Goal: Task Accomplishment & Management: Use online tool/utility

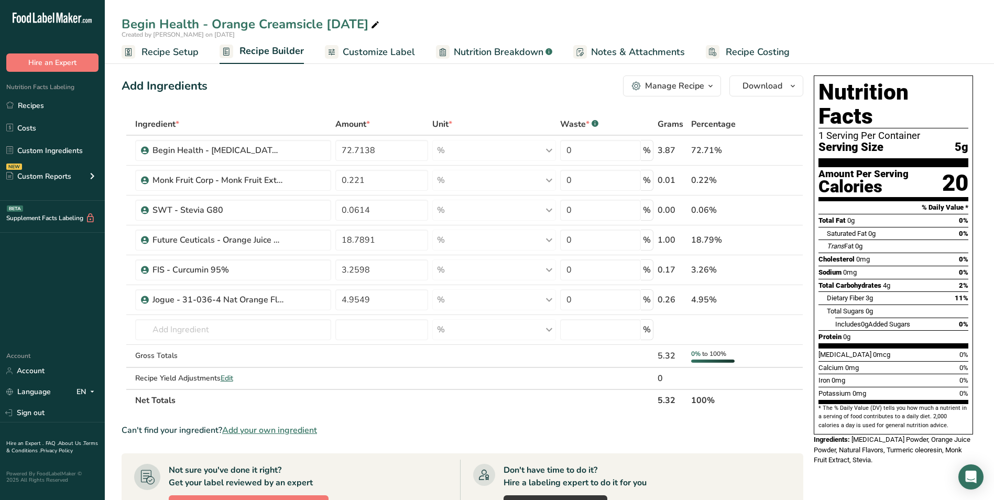
click at [169, 55] on span "Recipe Setup" at bounding box center [169, 52] width 57 height 14
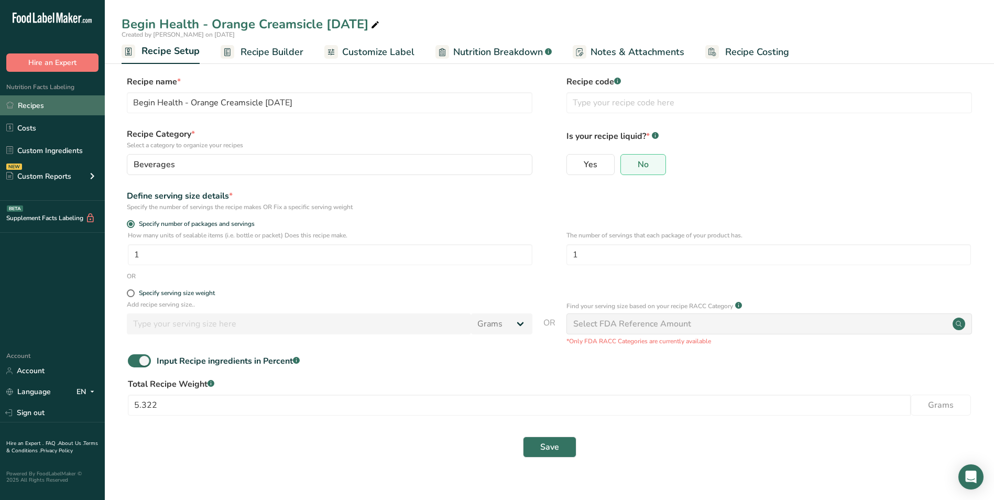
click at [53, 112] on link "Recipes" at bounding box center [52, 105] width 105 height 20
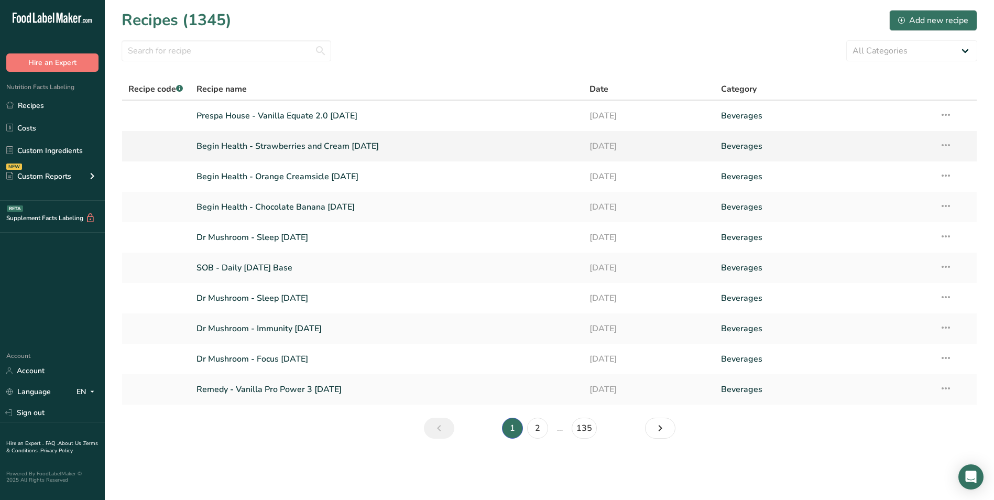
click at [275, 156] on link "Begin Health - Strawberries and Cream [DATE]" at bounding box center [386, 146] width 381 height 22
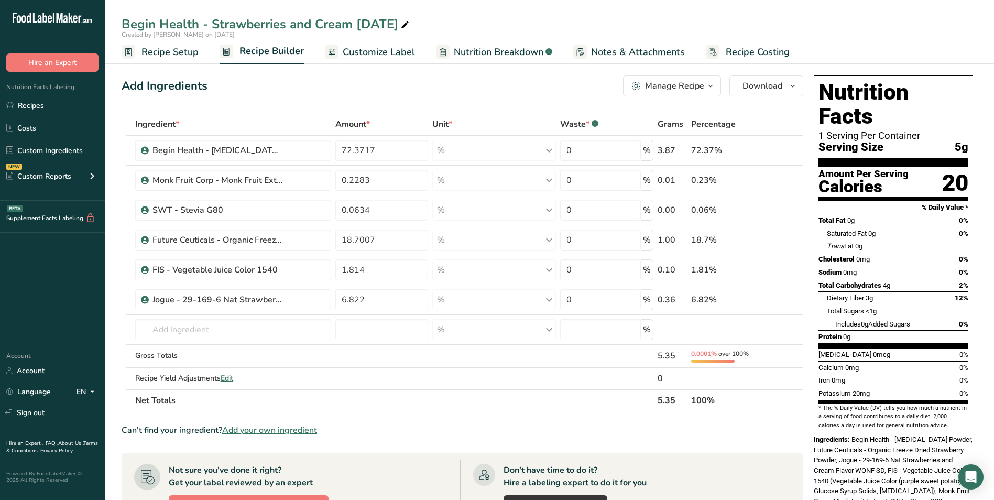
click at [160, 54] on span "Recipe Setup" at bounding box center [169, 52] width 57 height 14
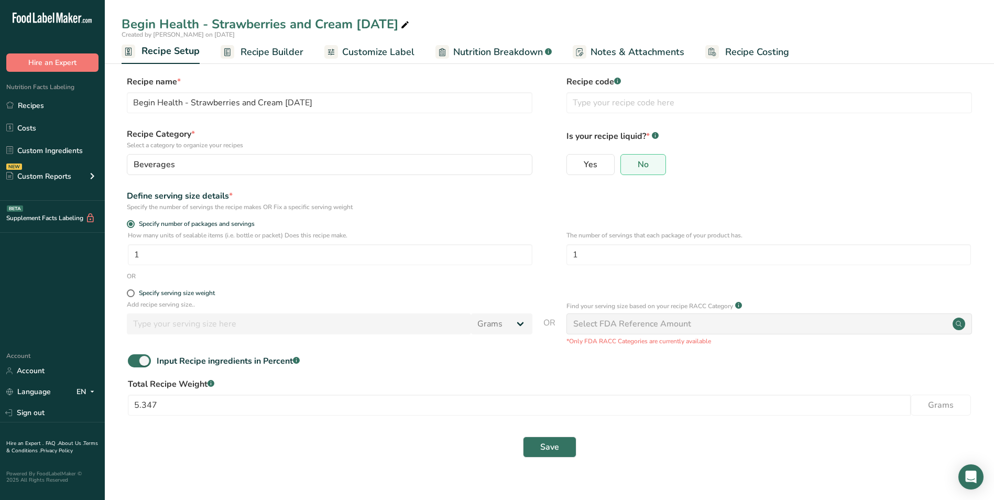
click at [391, 54] on span "Customize Label" at bounding box center [378, 52] width 72 height 14
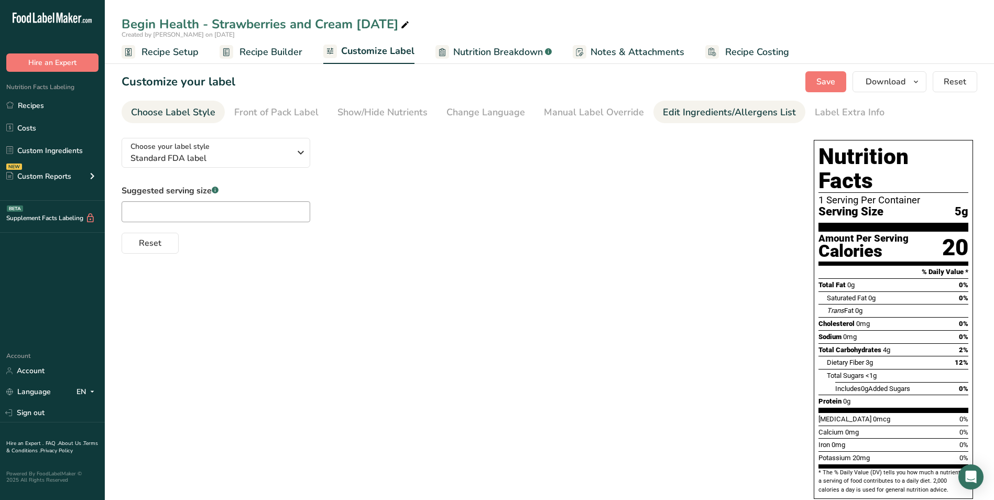
click at [708, 115] on div "Edit Ingredients/Allergens List" at bounding box center [729, 112] width 133 height 14
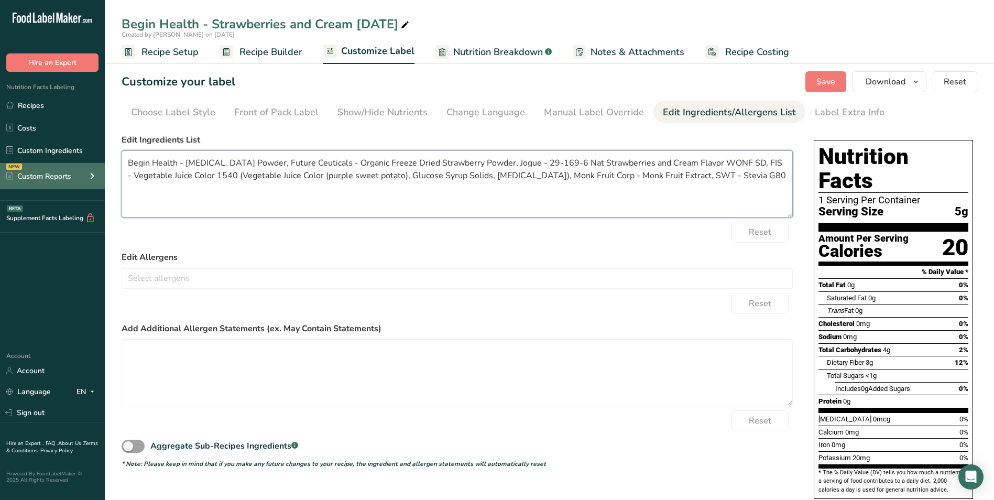
drag, startPoint x: 184, startPoint y: 162, endPoint x: 78, endPoint y: 167, distance: 106.5
click at [78, 167] on div ".a-20{fill:#fff;} Hire an Expert Nutrition Facts Labeling Recipes Costs Custom …" at bounding box center [497, 299] width 994 height 598
drag, startPoint x: 345, startPoint y: 159, endPoint x: 273, endPoint y: 163, distance: 71.9
click at [294, 163] on textarea "Prebiotic Powder, Future Ceuticals - Organic Freeze Dried Strawberry Powder, Jo…" at bounding box center [457, 183] width 671 height 67
drag, startPoint x: 267, startPoint y: 162, endPoint x: 201, endPoint y: 163, distance: 66.5
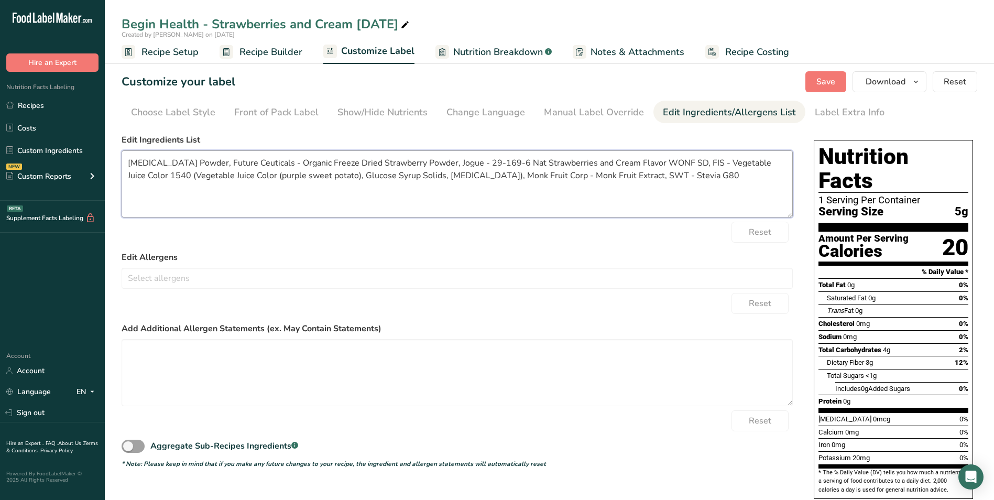
click at [197, 163] on textarea "Prebiotic Powder, Future Ceuticals - Organic Freeze Dried Strawberry Powder, Jo…" at bounding box center [457, 183] width 671 height 67
drag, startPoint x: 354, startPoint y: 162, endPoint x: 614, endPoint y: 158, distance: 259.9
click at [614, 158] on textarea "Prebiotic Powder, Organic Freeze Dried Strawberry Powder, Jogue - 29-169-6 Nat …" at bounding box center [457, 183] width 671 height 67
drag, startPoint x: 530, startPoint y: 163, endPoint x: 415, endPoint y: 163, distance: 114.7
click at [415, 163] on textarea "Prebiotic Powder, Organic Freeze Dried Strawberry Powder, Natural Flavors, - Ve…" at bounding box center [457, 183] width 671 height 67
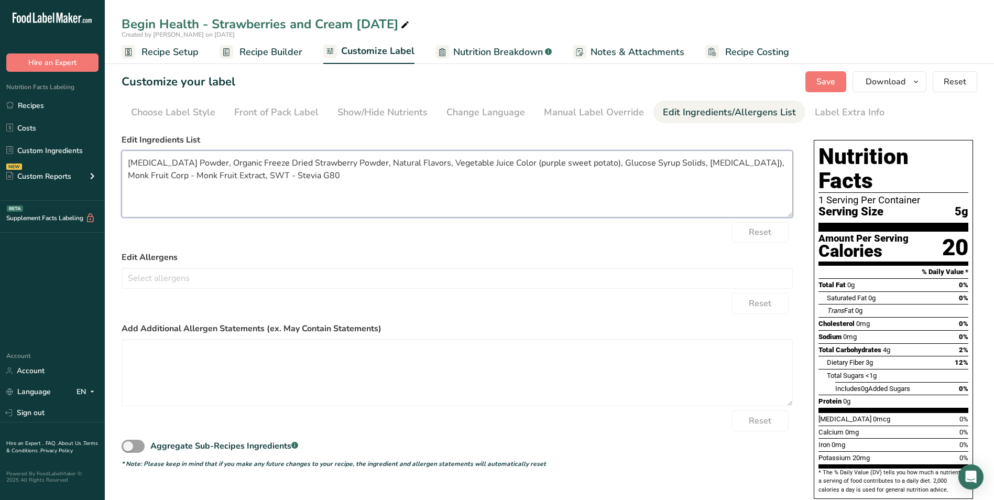
click at [580, 161] on textarea "Prebiotic Powder, Organic Freeze Dried Strawberry Powder, Natural Flavors, Vege…" at bounding box center [457, 183] width 671 height 67
click at [585, 163] on textarea "Prebiotic Powder, Organic Freeze Dried Strawberry Powder, Natural Flavors, Vege…" at bounding box center [457, 183] width 671 height 67
click at [611, 166] on textarea "Prebiotic Powder, Organic Freeze Dried Strawberry Powder, Natural Flavors, Vege…" at bounding box center [457, 183] width 671 height 67
click at [636, 163] on textarea "Prebiotic Powder, Organic Freeze Dried Strawberry Powder, Natural Flavors, Vege…" at bounding box center [457, 183] width 671 height 67
click at [665, 164] on textarea "Prebiotic Powder, Organic Freeze Dried Strawberry Powder, Natural Flavors, Vege…" at bounding box center [457, 183] width 671 height 67
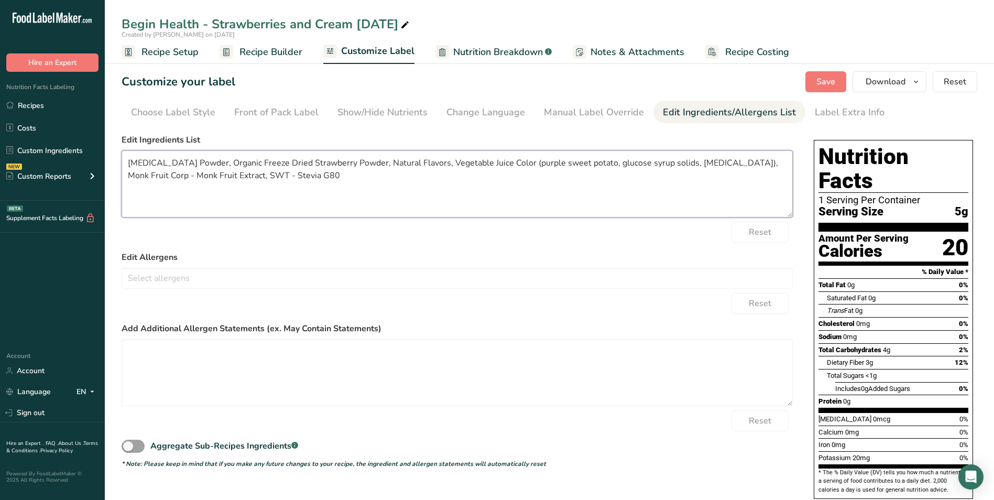
click at [685, 161] on textarea "Prebiotic Powder, Organic Freeze Dried Strawberry Powder, Natural Flavors, Vege…" at bounding box center [457, 183] width 671 height 67
drag, startPoint x: 705, startPoint y: 162, endPoint x: 768, endPoint y: 164, distance: 62.9
click at [768, 164] on textarea "Prebiotic Powder, Organic Freeze Dried Strawberry Powder, Natural Flavors, Vege…" at bounding box center [457, 183] width 671 height 67
drag, startPoint x: 157, startPoint y: 175, endPoint x: 123, endPoint y: 188, distance: 35.8
click at [123, 188] on textarea "Prebiotic Powder, Organic Freeze Dried Strawberry Powder, Natural Flavors, Vege…" at bounding box center [457, 183] width 671 height 67
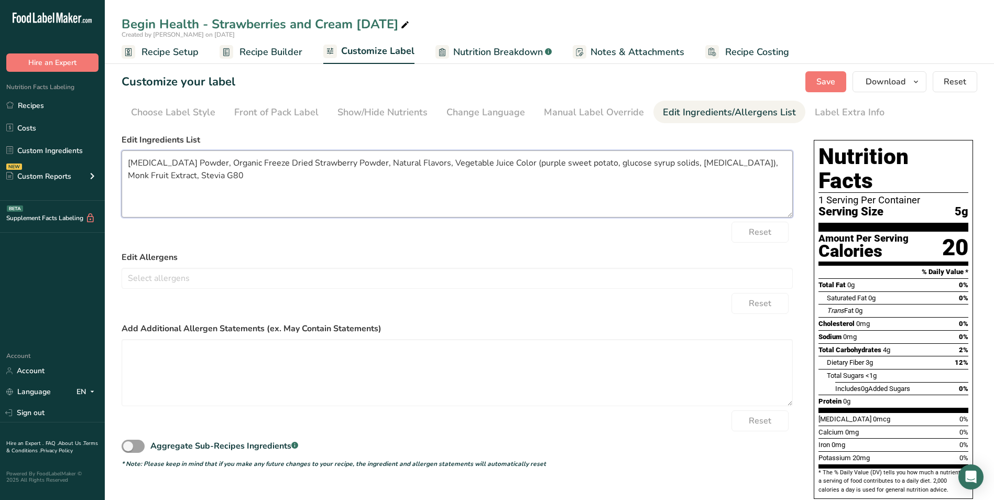
click at [180, 176] on textarea "Prebiotic Powder, Organic Freeze Dried Strawberry Powder, Natural Flavors, Vege…" at bounding box center [457, 183] width 671 height 67
type textarea "Prebiotic Powder, Organic Freeze Dried Strawberry Powder, Natural Flavors, Vege…"
click at [817, 78] on button "Save" at bounding box center [825, 81] width 41 height 21
drag, startPoint x: 360, startPoint y: 188, endPoint x: 142, endPoint y: 165, distance: 219.2
click at [117, 158] on section "Customize your label Save Download Choose what to show on your downloaded label…" at bounding box center [549, 315] width 889 height 523
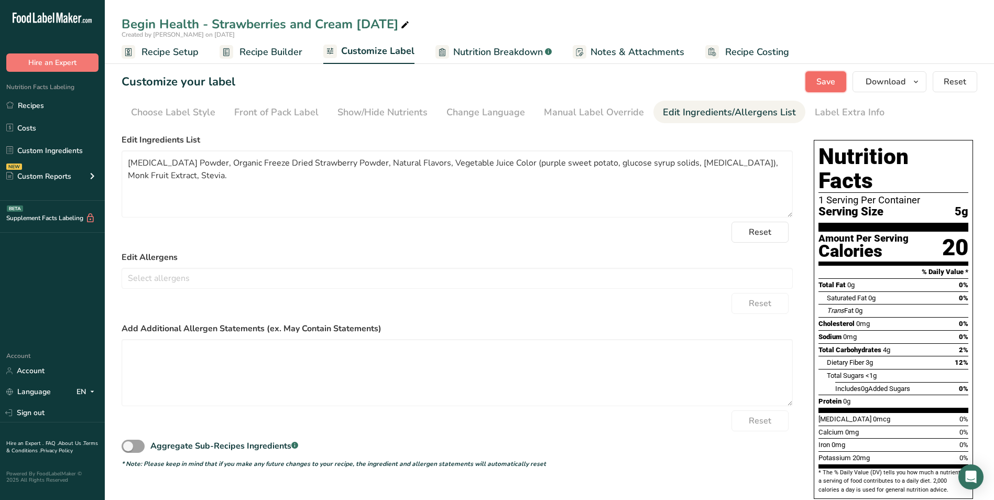
click at [814, 83] on button "Save" at bounding box center [825, 81] width 41 height 21
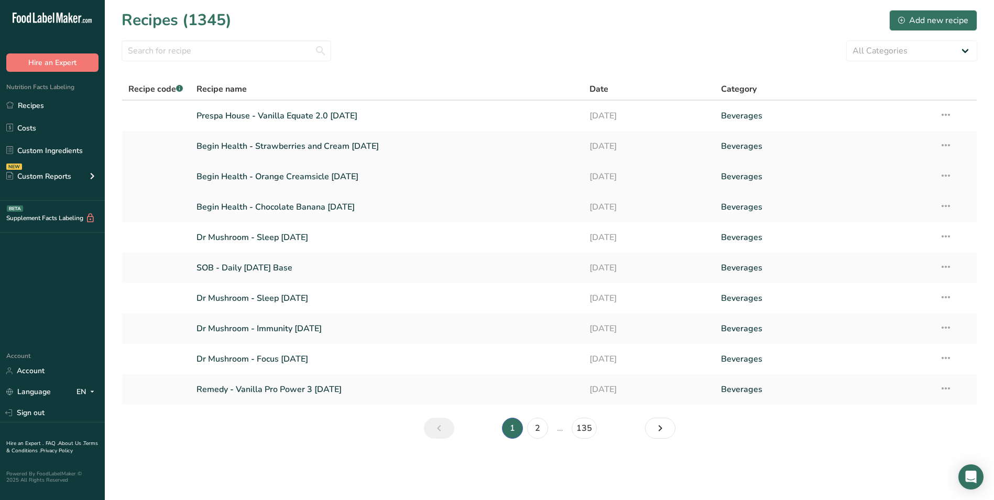
click at [282, 174] on link "Begin Health - Orange Creamsicle [DATE]" at bounding box center [386, 177] width 381 height 22
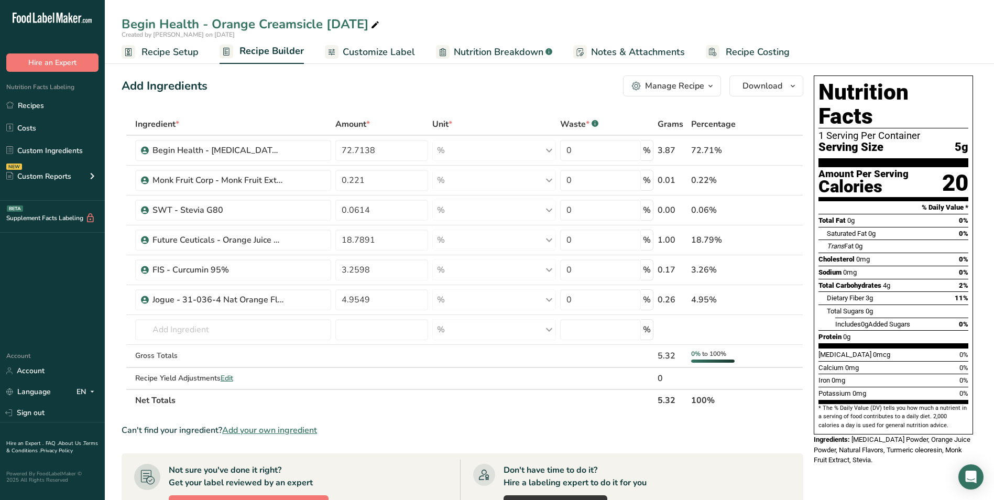
click at [175, 51] on span "Recipe Setup" at bounding box center [169, 52] width 57 height 14
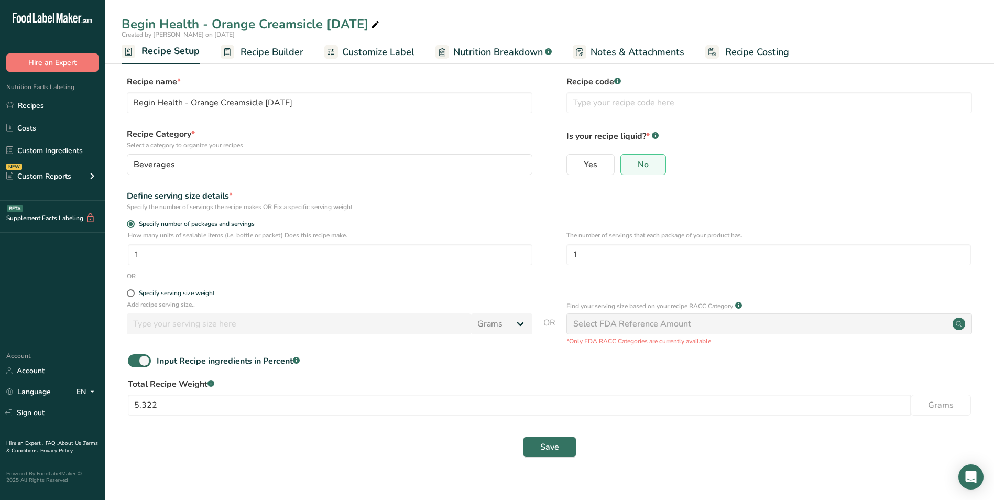
click at [250, 54] on span "Recipe Builder" at bounding box center [271, 52] width 63 height 14
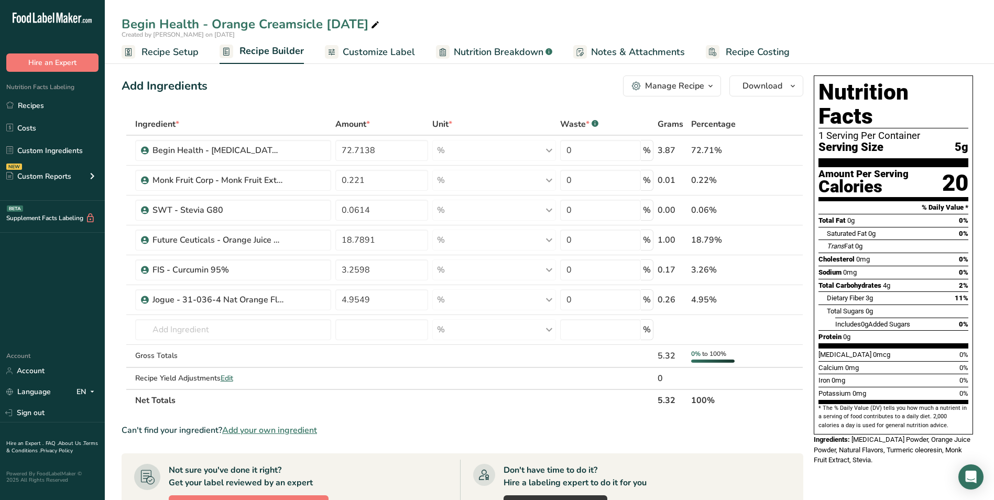
click at [483, 52] on span "Nutrition Breakdown" at bounding box center [499, 52] width 90 height 14
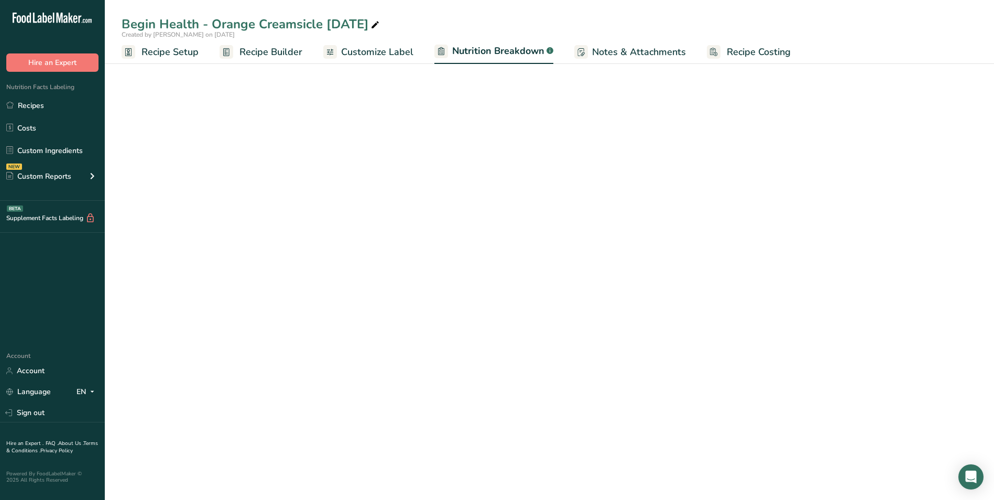
select select "Calories"
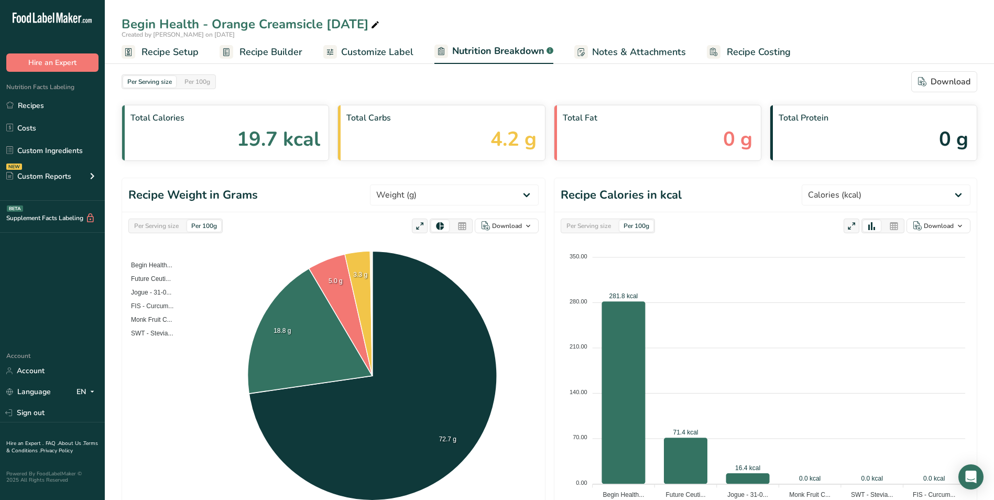
click at [385, 57] on span "Customize Label" at bounding box center [377, 52] width 72 height 14
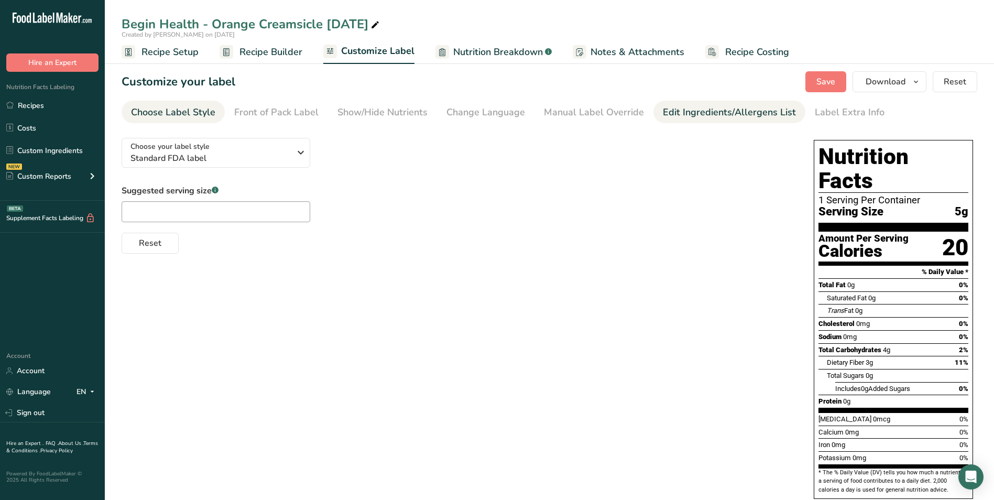
click at [707, 114] on div "Edit Ingredients/Allergens List" at bounding box center [729, 112] width 133 height 14
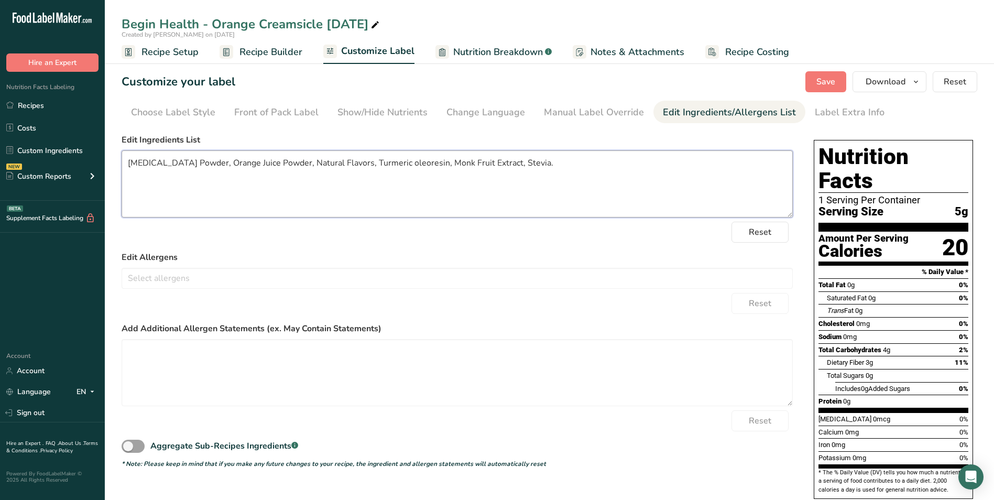
drag, startPoint x: 463, startPoint y: 160, endPoint x: 150, endPoint y: 164, distance: 312.3
click at [118, 159] on section "Customize your label Save Download Choose what to show on your downloaded label…" at bounding box center [549, 305] width 889 height 502
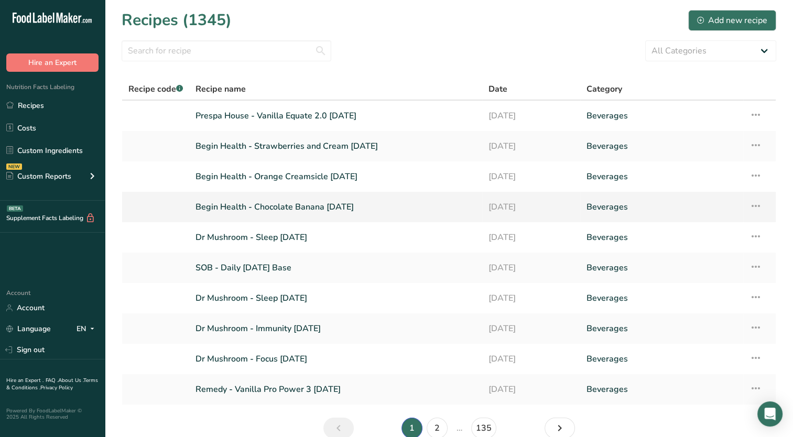
click at [333, 205] on link "Begin Health - Chocolate Banana [DATE]" at bounding box center [335, 207] width 280 height 22
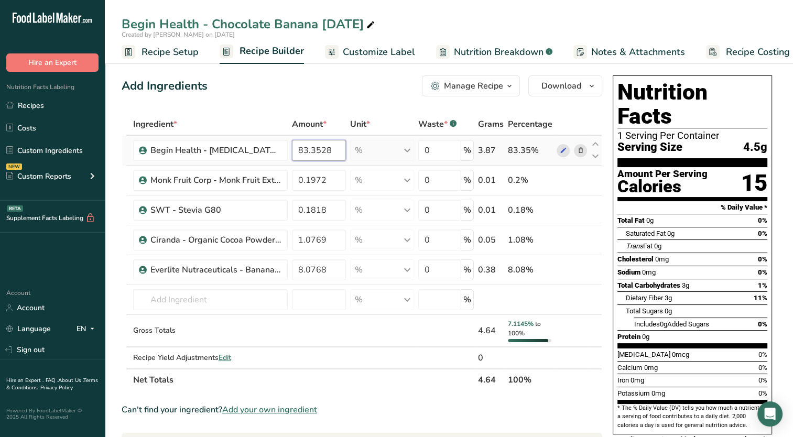
click at [311, 150] on input "83.3528" at bounding box center [319, 150] width 54 height 21
drag, startPoint x: 300, startPoint y: 151, endPoint x: 349, endPoint y: 140, distance: 50.6
click at [365, 149] on tr "Begin Health - Prebiotic Powder 83.3528 % Weight Units g kg mg See more Volume …" at bounding box center [361, 151] width 479 height 30
type input "82.796"
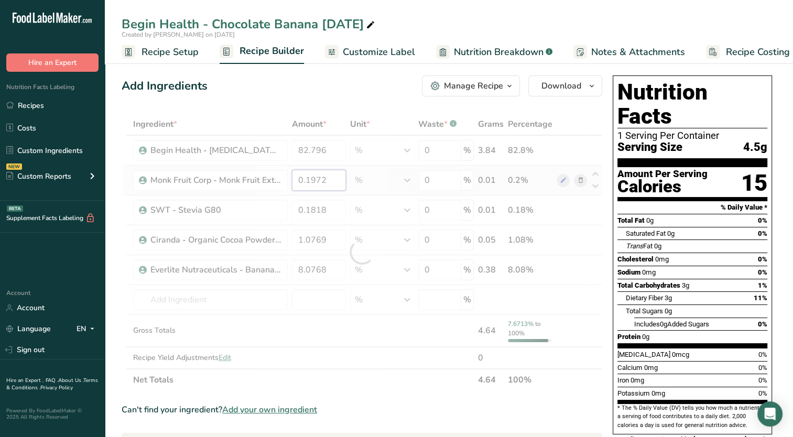
click at [338, 180] on div "Ingredient * Amount * Unit * Waste * .a-a{fill:#347362;}.b-a{fill:#fff;} Grams …" at bounding box center [362, 252] width 480 height 278
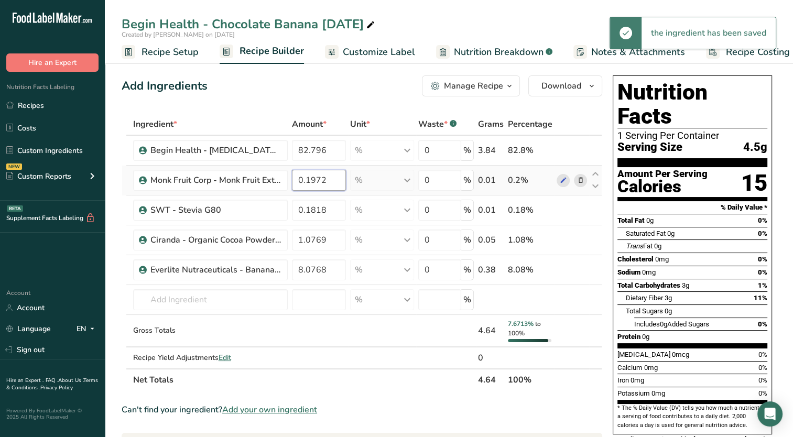
drag, startPoint x: 315, startPoint y: 180, endPoint x: 333, endPoint y: 180, distance: 17.3
click at [333, 180] on input "0.1972" at bounding box center [319, 180] width 54 height 21
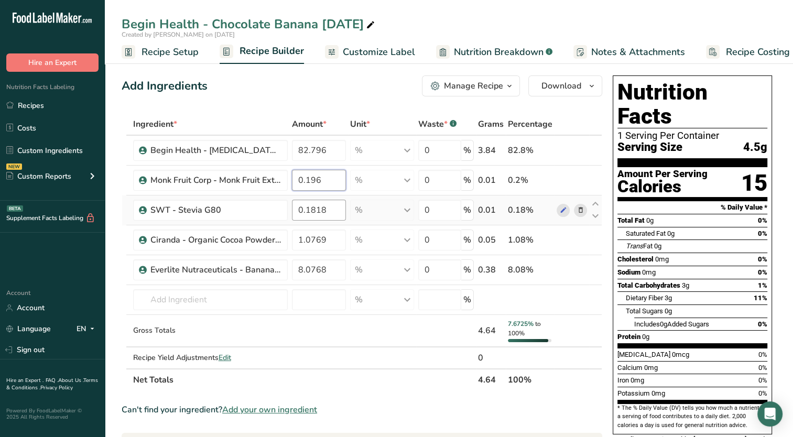
type input "0.196"
click at [331, 211] on div "Ingredient * Amount * Unit * Waste * .a-a{fill:#347362;}.b-a{fill:#fff;} Grams …" at bounding box center [362, 252] width 480 height 278
drag, startPoint x: 320, startPoint y: 214, endPoint x: 326, endPoint y: 211, distance: 7.0
click at [326, 211] on input "0.1818" at bounding box center [319, 210] width 54 height 21
type input "0.181"
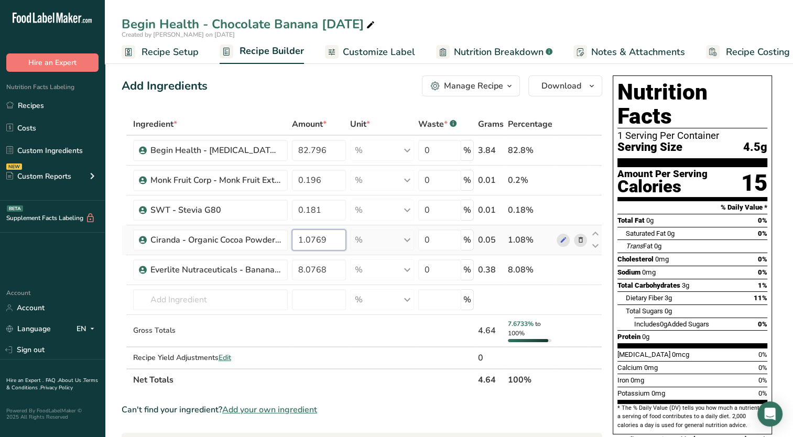
click at [331, 242] on div "Ingredient * Amount * Unit * Waste * .a-a{fill:#347362;}.b-a{fill:#fff;} Grams …" at bounding box center [362, 252] width 480 height 278
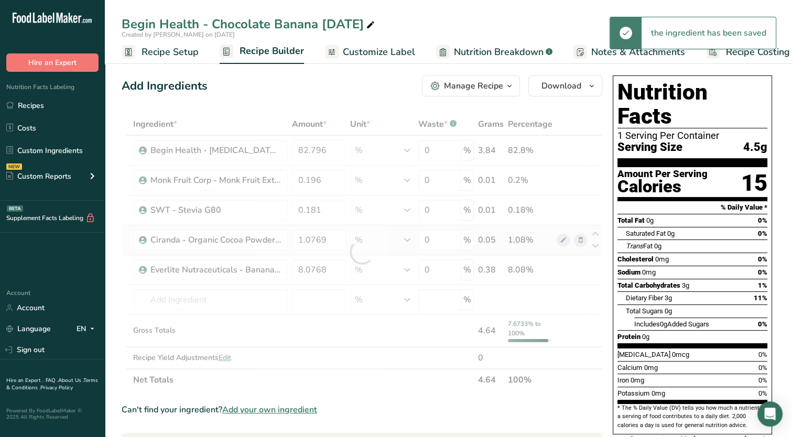
click at [578, 242] on div "Ingredient * Amount * Unit * Waste * .a-a{fill:#347362;}.b-a{fill:#fff;} Grams …" at bounding box center [362, 252] width 480 height 278
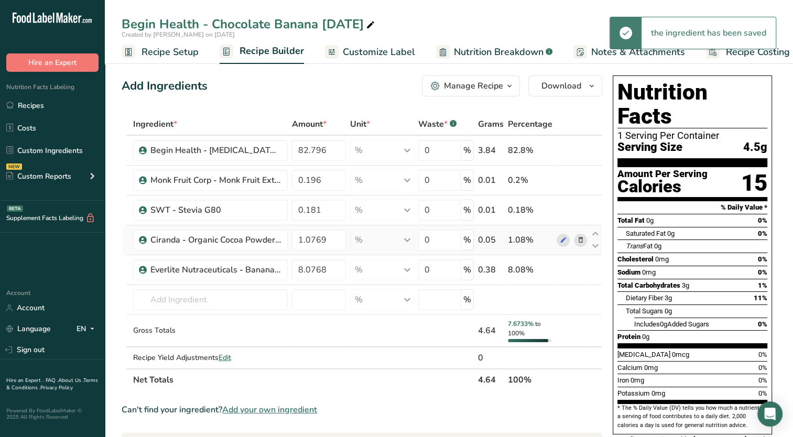
click at [582, 239] on icon at bounding box center [579, 240] width 7 height 11
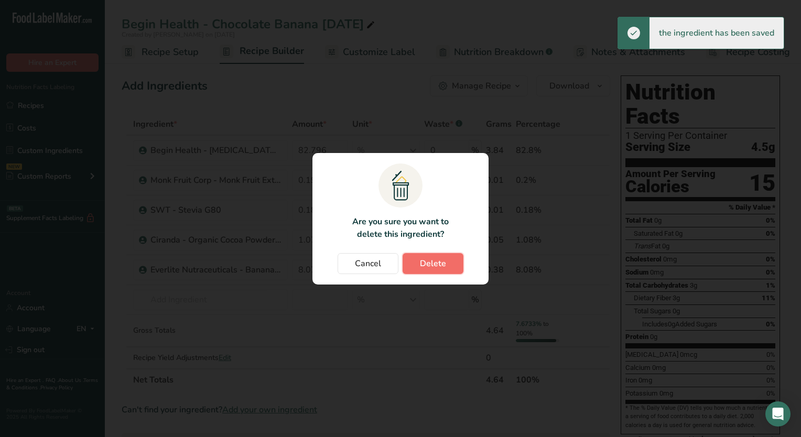
click at [440, 263] on span "Delete" at bounding box center [433, 263] width 26 height 13
type input "8.0768"
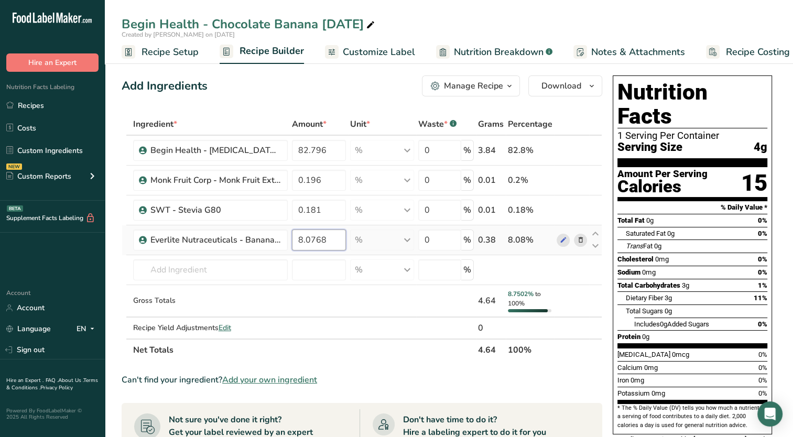
drag, startPoint x: 309, startPoint y: 239, endPoint x: 356, endPoint y: 239, distance: 47.2
click at [356, 239] on tr "Everlite Nutraceuticals - Banana Powder 8.0768 % Weight Units g kg mg See more …" at bounding box center [361, 240] width 479 height 30
type input "8.023"
click at [281, 274] on div "Ingredient * Amount * Unit * Waste * .a-a{fill:#347362;}.b-a{fill:#fff;} Grams …" at bounding box center [362, 237] width 480 height 248
click at [245, 280] on td "Almond flour 1211 Milk, whole, 3.25% milkfat, without added vitamin A and vitam…" at bounding box center [210, 270] width 159 height 30
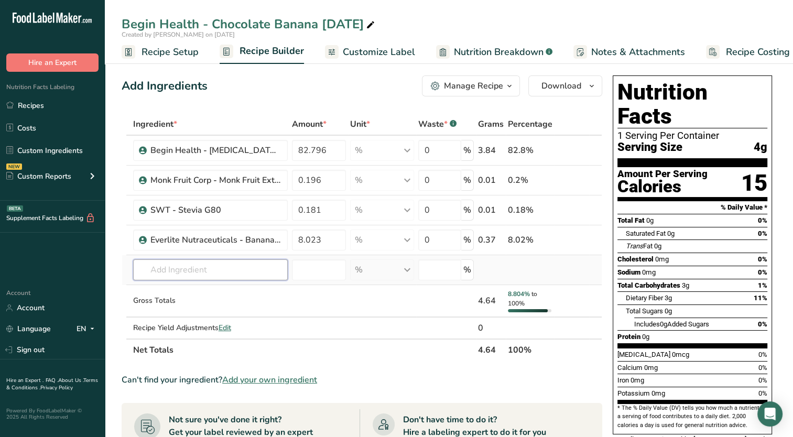
click at [245, 274] on input "text" at bounding box center [210, 269] width 155 height 21
type input "2"
click at [291, 294] on td at bounding box center [319, 301] width 58 height 32
click at [174, 271] on input "text" at bounding box center [210, 269] width 155 height 21
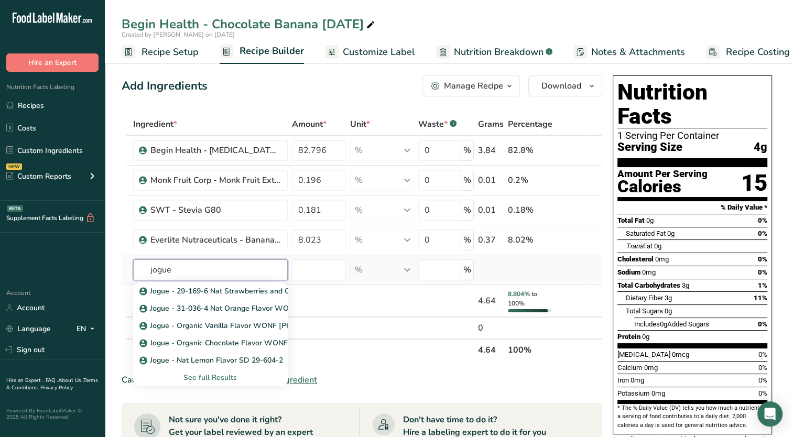
type input "jogue"
click at [210, 376] on div "See full Results" at bounding box center [210, 377] width 138 height 11
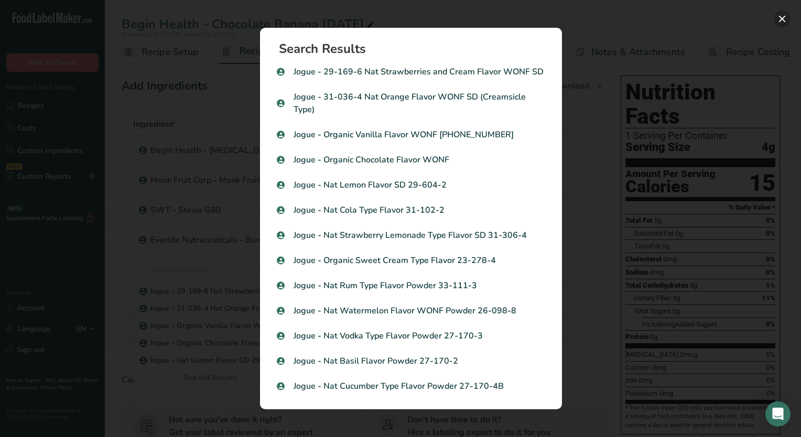
click at [782, 18] on button "Search results modal" at bounding box center [781, 18] width 17 height 17
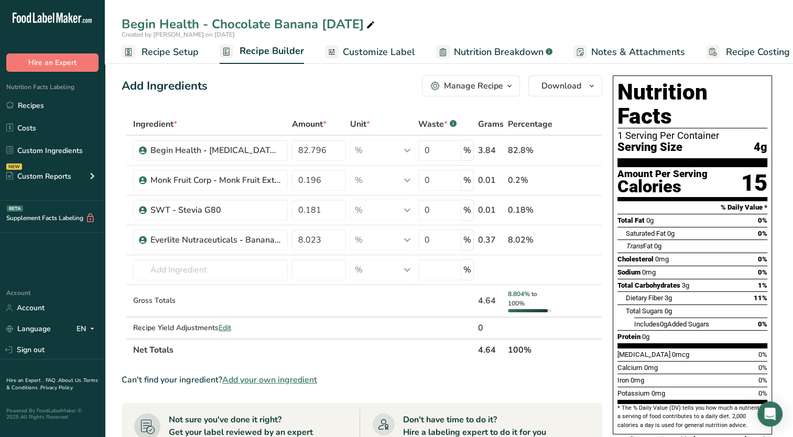
click at [260, 378] on span "Add your own ingredient" at bounding box center [269, 380] width 95 height 13
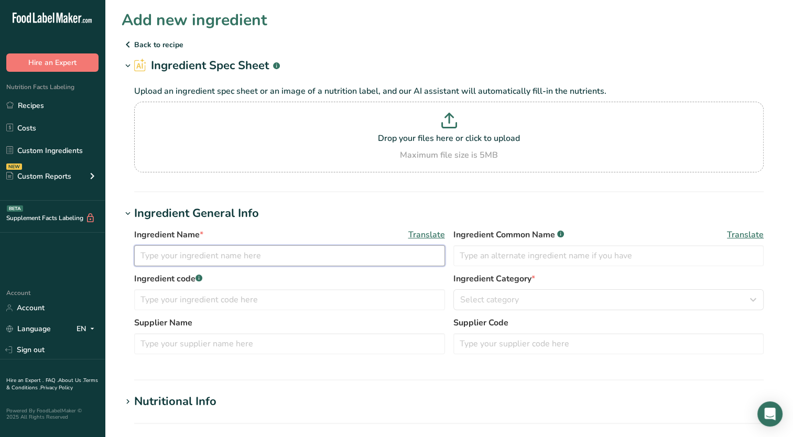
click at [231, 255] on input "text" at bounding box center [289, 255] width 311 height 21
type input "Mosaic Flavors - Nat Chocolate Flavor WONF Powder OC-14040"
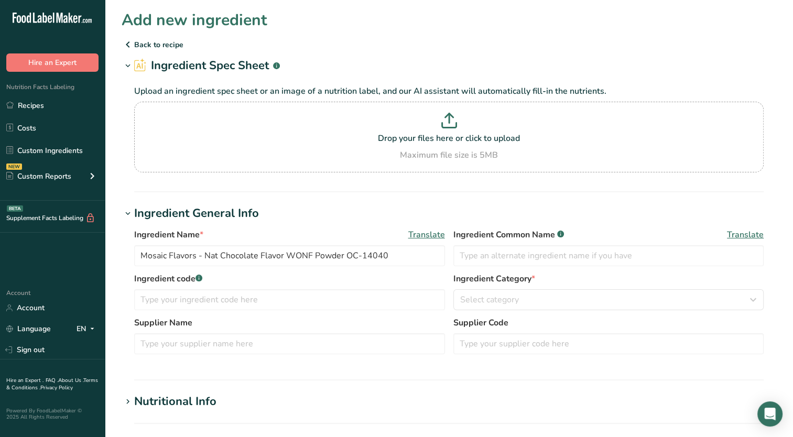
click at [325, 198] on section "Add new ingredient Back to recipe Ingredient Spec Sheet .a-a{fill:#347362;}.b-a…" at bounding box center [449, 389] width 688 height 778
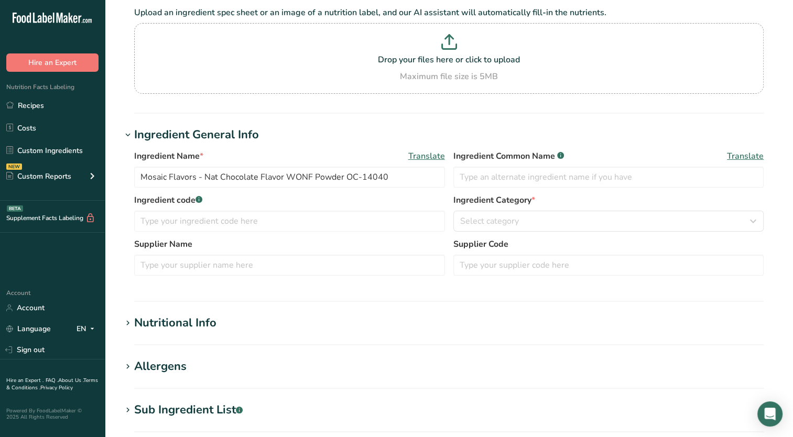
scroll to position [210, 0]
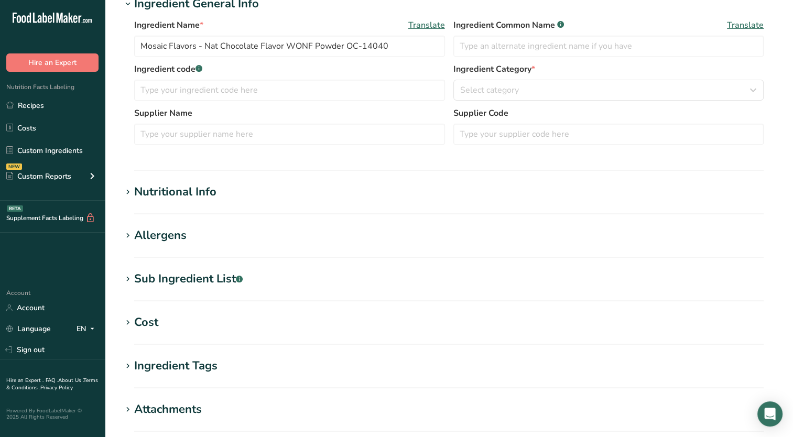
drag, startPoint x: 136, startPoint y: 188, endPoint x: 149, endPoint y: 198, distance: 16.4
click at [137, 188] on div "Nutritional Info" at bounding box center [175, 191] width 82 height 17
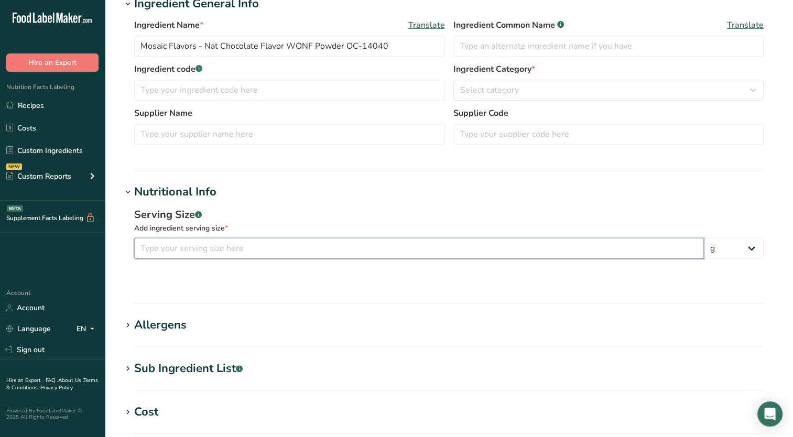
drag, startPoint x: 182, startPoint y: 247, endPoint x: 196, endPoint y: 250, distance: 13.9
click at [182, 247] on input "number" at bounding box center [418, 248] width 569 height 21
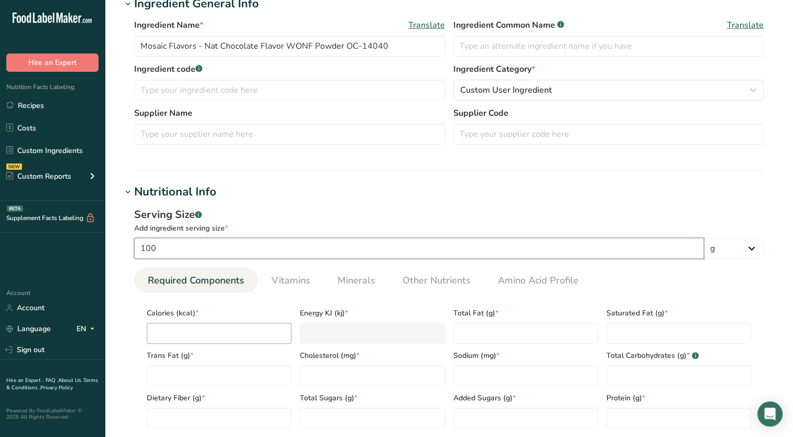
type input "100"
click at [176, 326] on input "number" at bounding box center [219, 333] width 145 height 21
type input "1"
type KJ "4.2"
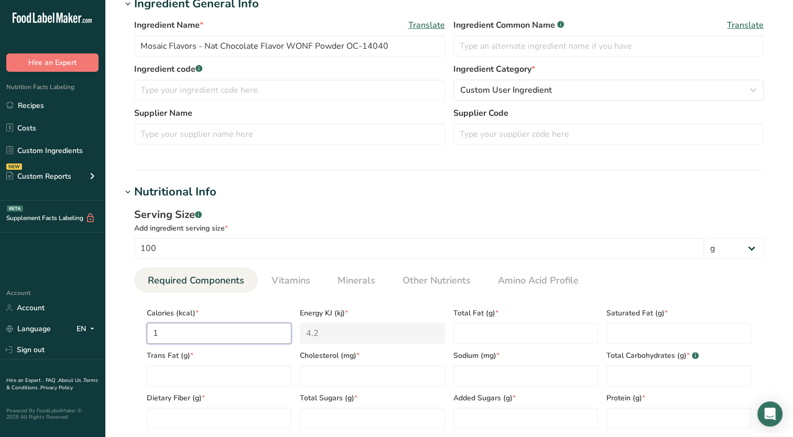
type input "16"
type KJ "66.9"
type input "16.2"
type KJ "67.8"
type input "16.23"
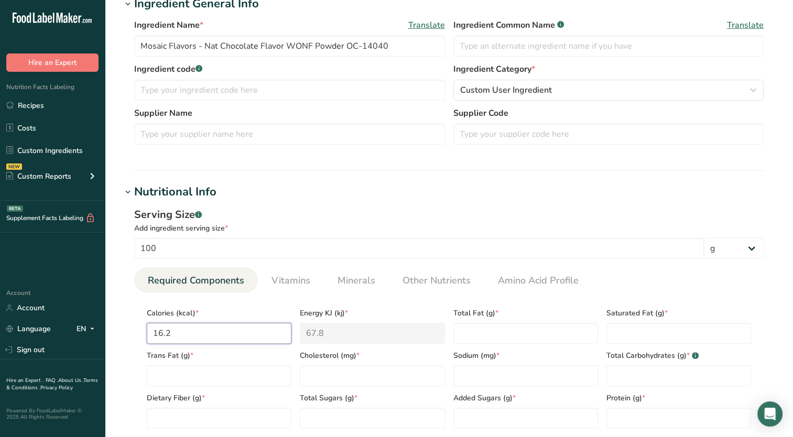
type KJ "67.9"
type input "16.23"
click at [434, 271] on link "Other Nutrients" at bounding box center [436, 280] width 76 height 27
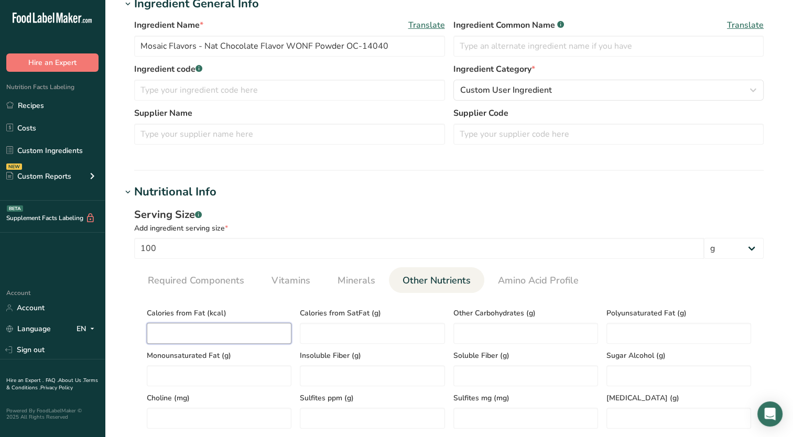
click at [255, 327] on Fat "number" at bounding box center [219, 333] width 145 height 21
type Fat "4.95"
click at [214, 278] on span "Required Components" at bounding box center [196, 280] width 96 height 14
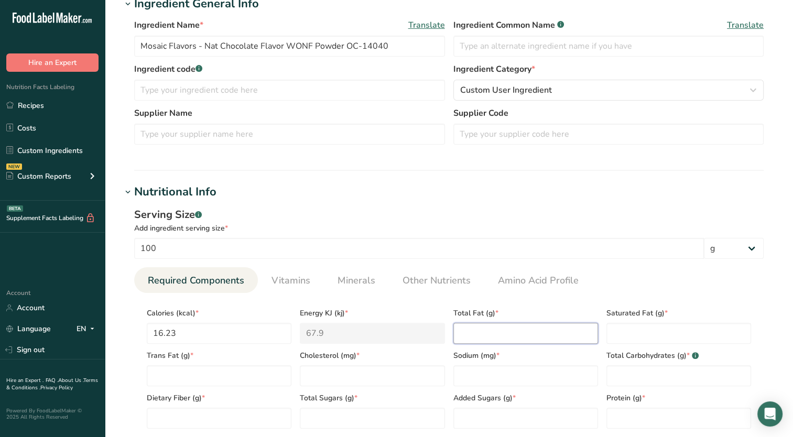
click at [465, 326] on Fat "number" at bounding box center [525, 333] width 145 height 21
type Fat "0.55"
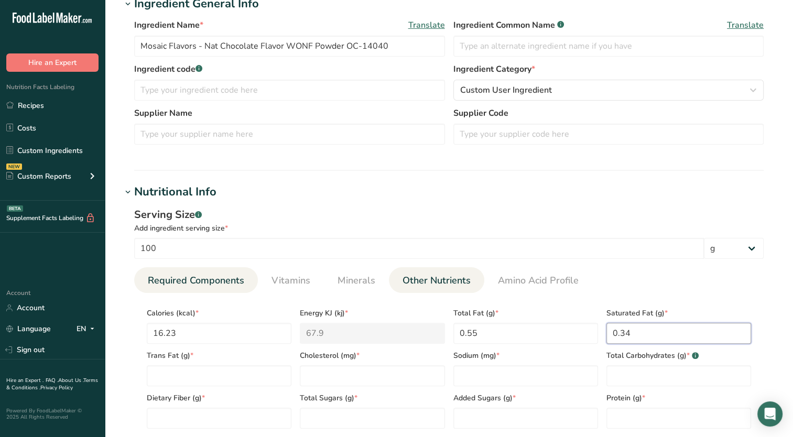
type Fat "0.34"
click at [432, 283] on span "Other Nutrients" at bounding box center [436, 280] width 68 height 14
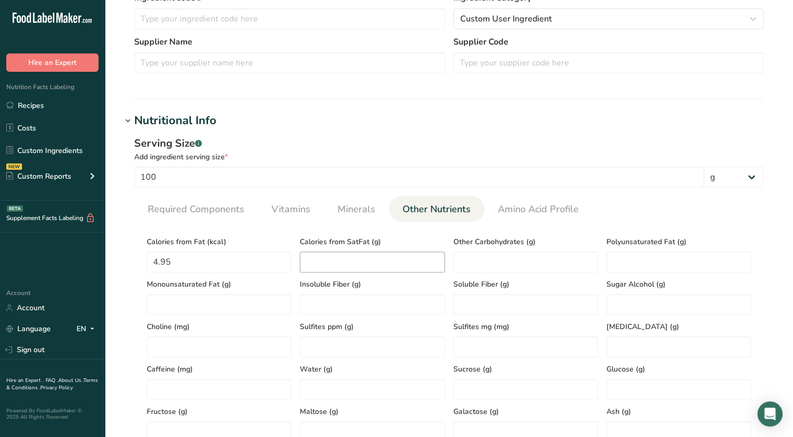
scroll to position [314, 0]
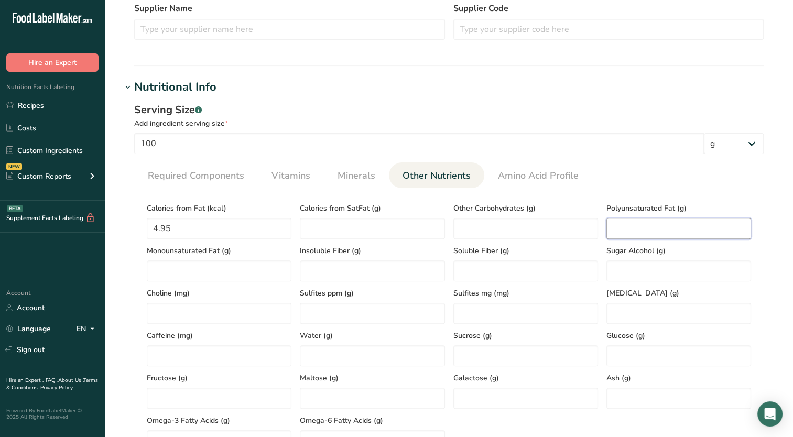
click at [620, 224] on Fat "number" at bounding box center [678, 228] width 145 height 21
type Fat "0.02"
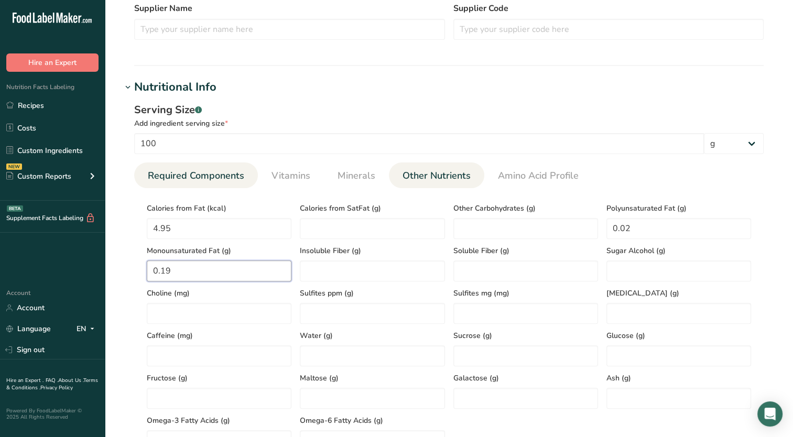
type Fat "0.19"
click at [187, 176] on span "Required Components" at bounding box center [196, 176] width 96 height 14
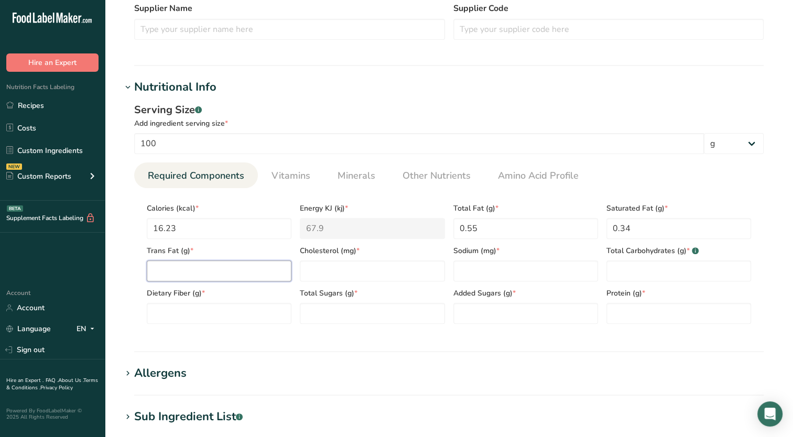
click at [216, 270] on Fat "number" at bounding box center [219, 270] width 145 height 21
type Fat "0"
type input "0.05"
type Carbohydrates "73.50"
type Fiber "1.60"
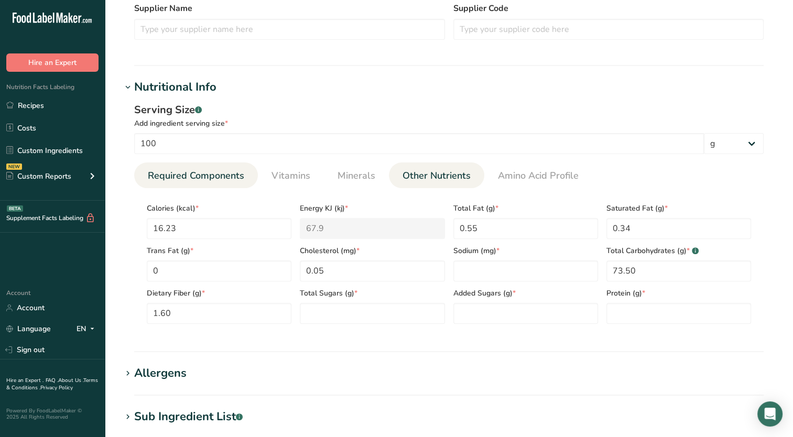
click at [428, 177] on span "Other Nutrients" at bounding box center [436, 176] width 68 height 14
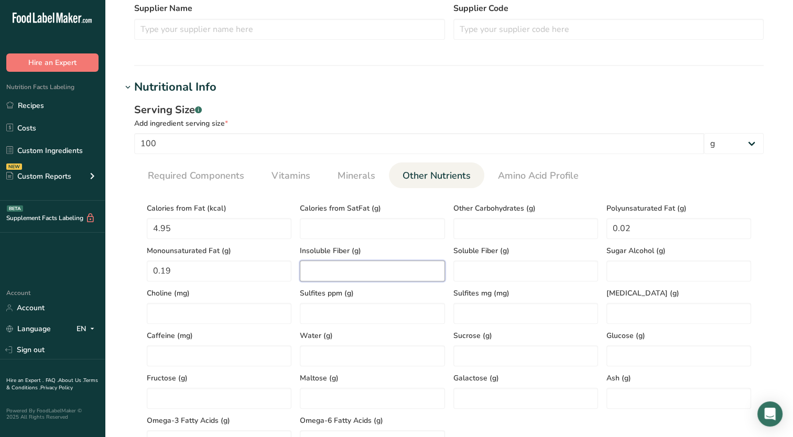
click at [362, 270] on Fiber "number" at bounding box center [372, 270] width 145 height 21
type Fiber "1.33"
type Fiber "0.28"
click at [465, 227] on Carbohydrates "number" at bounding box center [525, 228] width 145 height 21
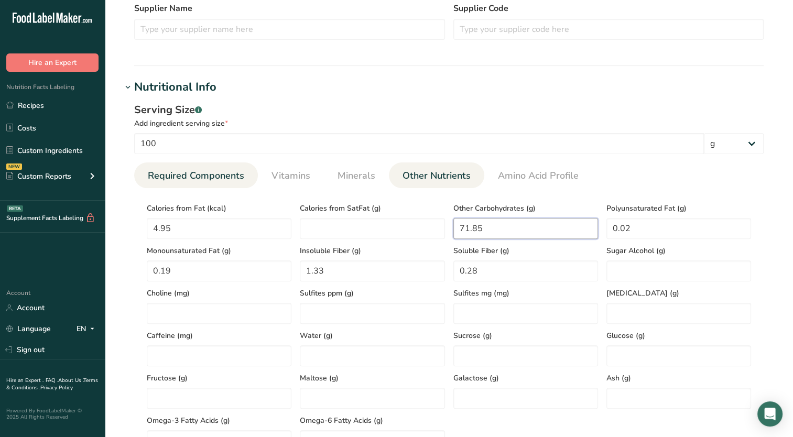
type Carbohydrates "71.85"
click at [233, 182] on span "Required Components" at bounding box center [196, 176] width 96 height 14
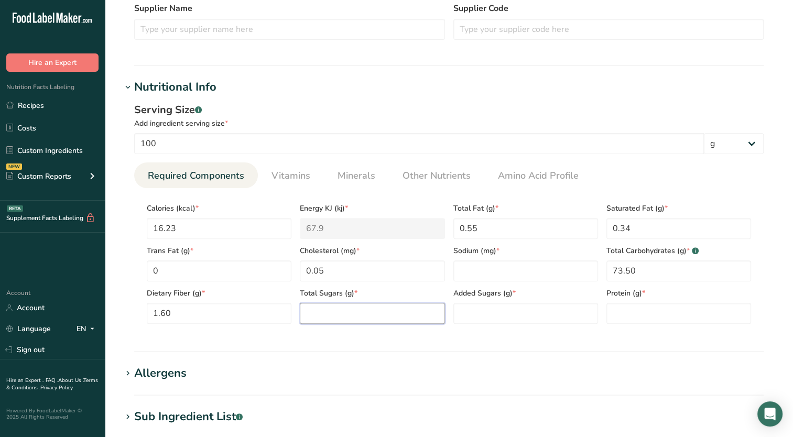
click at [379, 310] on Sugars "number" at bounding box center [372, 313] width 145 height 21
type Sugars "0.05"
type Sugars "0"
type input "3.25"
click at [293, 178] on span "Vitamins" at bounding box center [290, 176] width 39 height 14
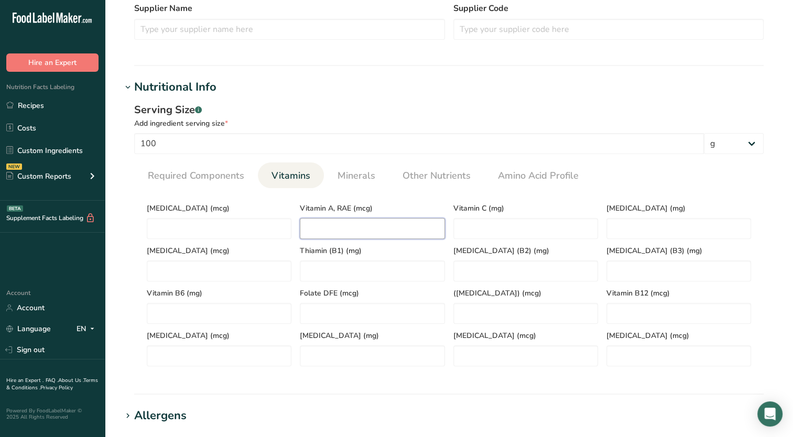
click at [321, 227] on RAE "number" at bounding box center [372, 228] width 145 height 21
type RAE "2.45"
type E "0.25"
type \(B1\) "0.01"
type \(B2\) "0.02"
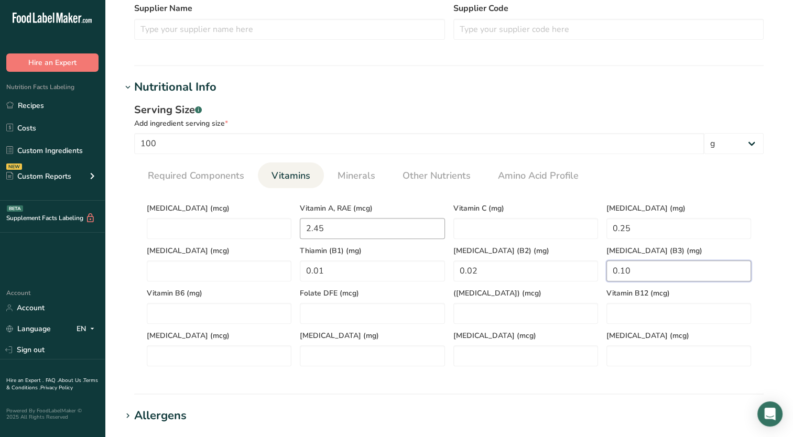
type \(B3\) "0.10"
type acid "0.08"
click at [161, 168] on link "Required Components" at bounding box center [196, 175] width 105 height 27
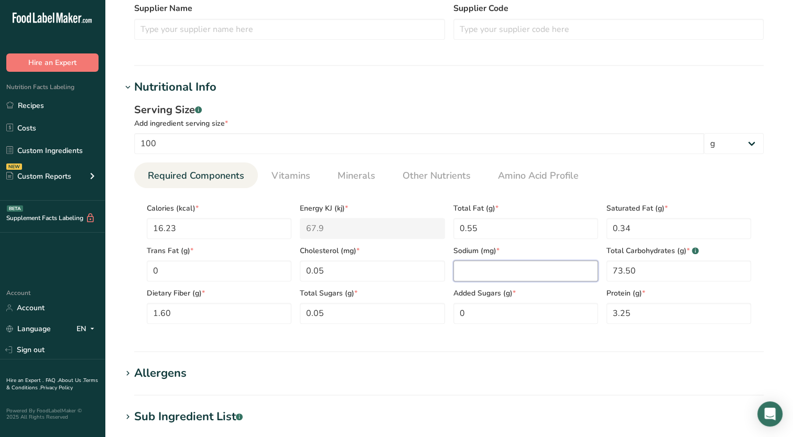
click at [465, 272] on input "number" at bounding box center [525, 270] width 145 height 21
type input "324.51"
click at [371, 176] on span "Minerals" at bounding box center [356, 176] width 38 height 14
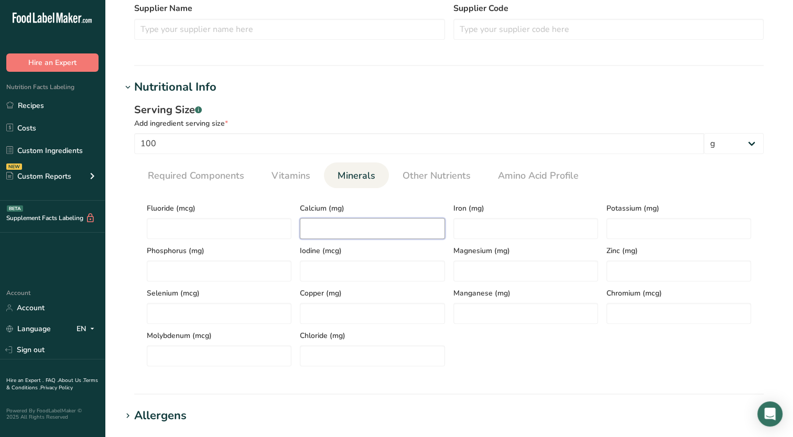
click at [327, 228] on input "number" at bounding box center [372, 228] width 145 height 21
type input "739.65"
type input "1.75"
type input "723.74"
type input "35.00"
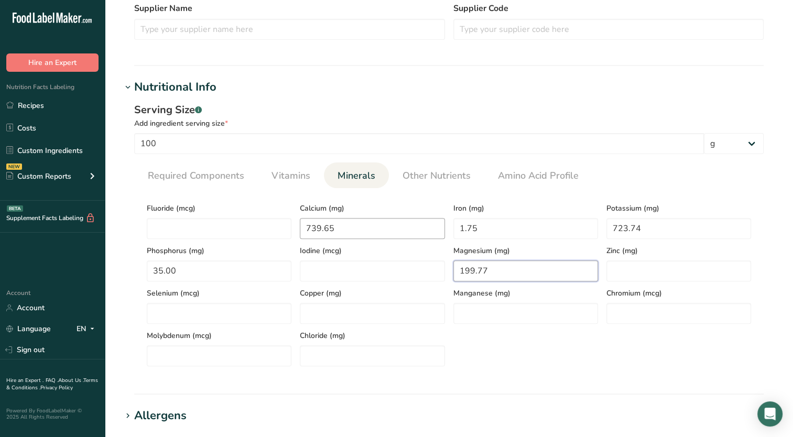
type input "199.77"
type input "0.35"
type input "0.20"
type input "0.50"
click at [618, 338] on div "Fluoride (mcg) Calcium (mg) 739.65 Iron (mg) 1.75 Potassium (mg) 723.74 Phospho…" at bounding box center [449, 281] width 612 height 170
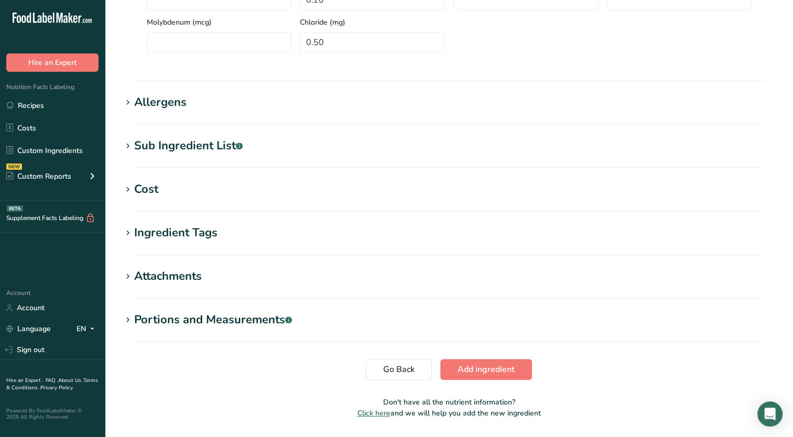
scroll to position [629, 0]
click at [496, 370] on span "Add ingredient" at bounding box center [485, 368] width 57 height 13
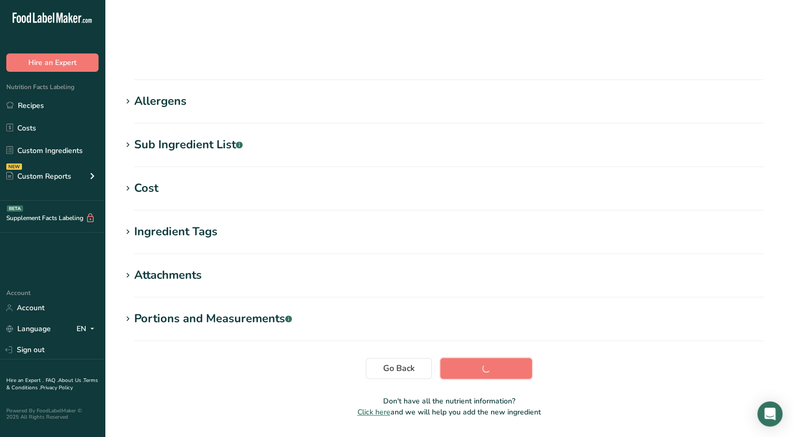
scroll to position [126, 0]
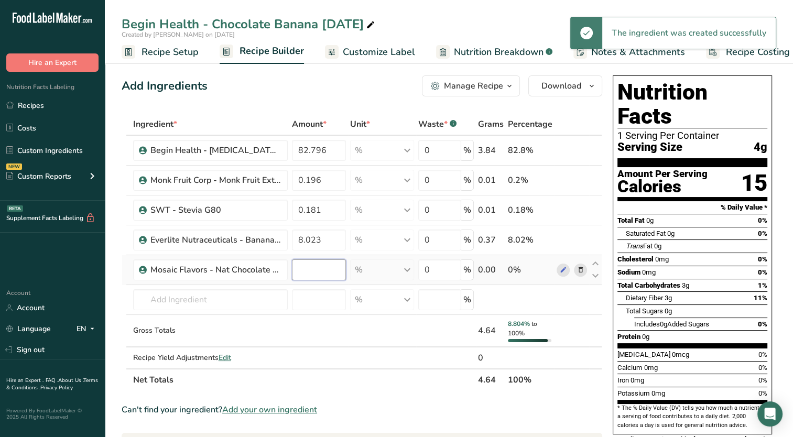
click at [325, 263] on input "number" at bounding box center [319, 269] width 54 height 21
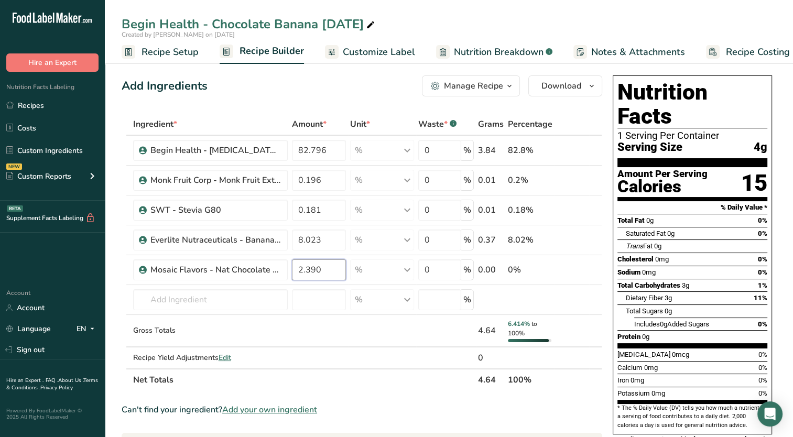
type input "2.390"
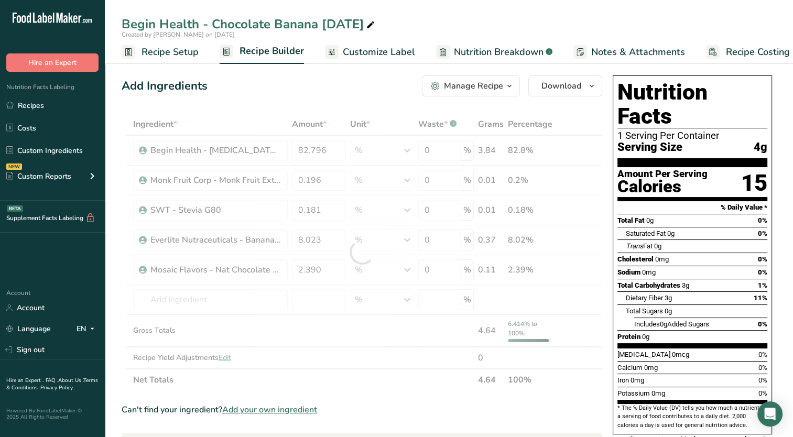
click at [319, 97] on div "Add Ingredients Manage Recipe Delete Recipe Duplicate Recipe Scale Recipe Save …" at bounding box center [365, 422] width 487 height 702
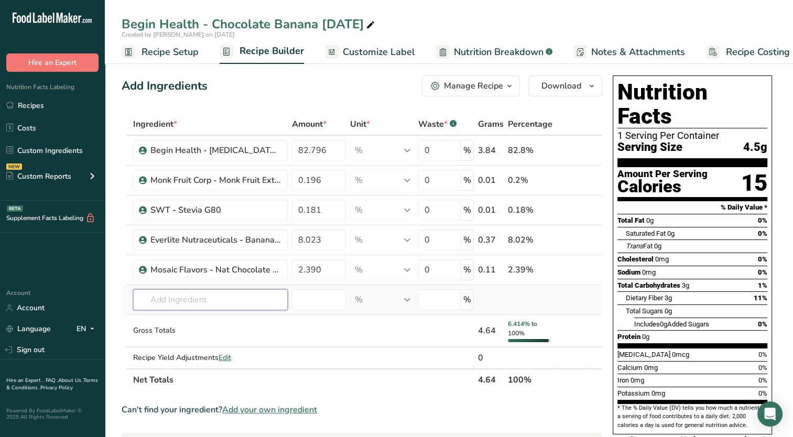
click at [264, 309] on input "text" at bounding box center [210, 299] width 155 height 21
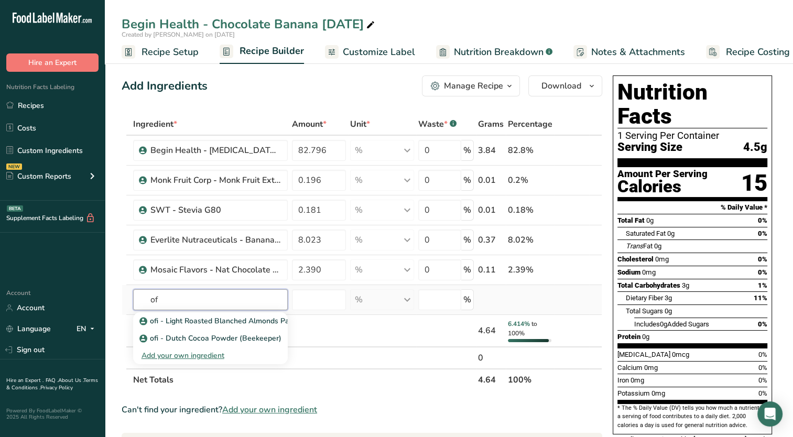
type input "o"
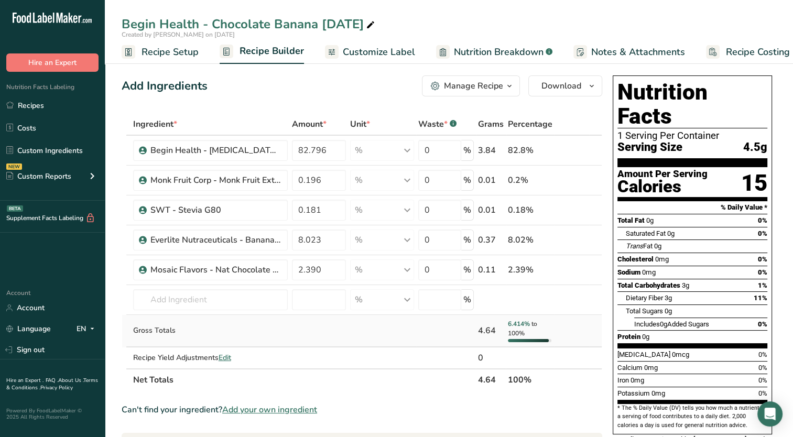
click at [342, 345] on td at bounding box center [319, 331] width 58 height 32
click at [158, 59] on link "Recipe Setup" at bounding box center [160, 52] width 77 height 24
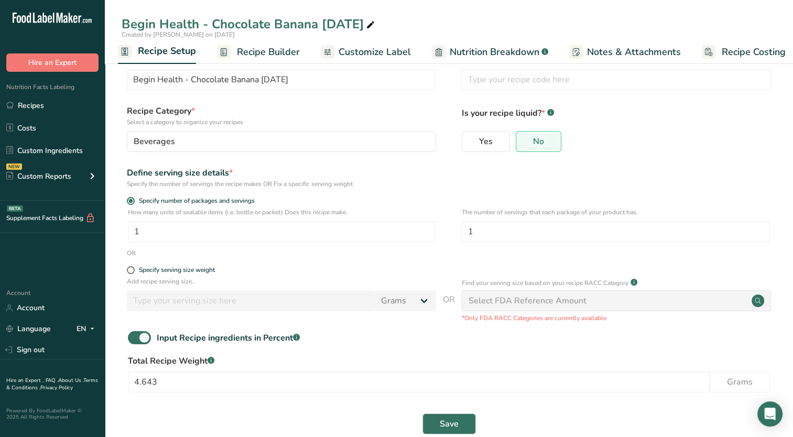
scroll to position [43, 0]
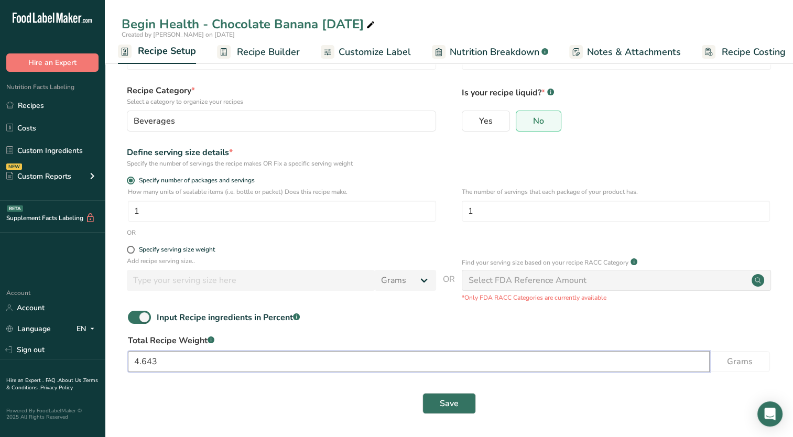
drag, startPoint x: 148, startPoint y: 364, endPoint x: 194, endPoint y: 372, distance: 46.9
click at [194, 372] on input "4.643" at bounding box center [419, 361] width 582 height 21
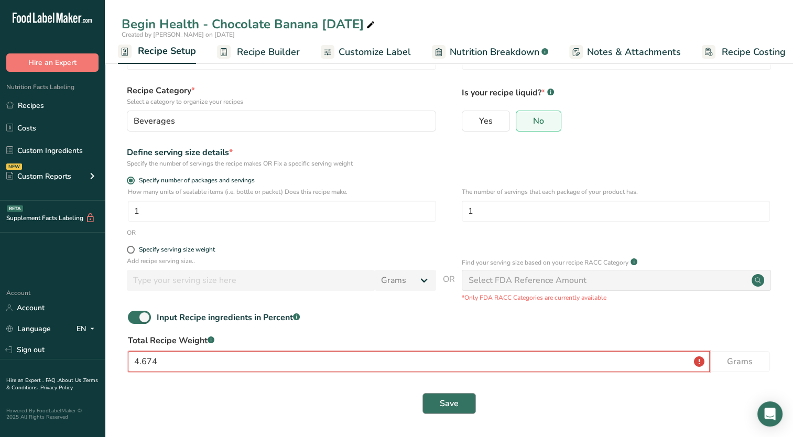
type input "4.674"
click at [437, 393] on button "Save" at bounding box center [448, 403] width 53 height 21
